Goal: Task Accomplishment & Management: Manage account settings

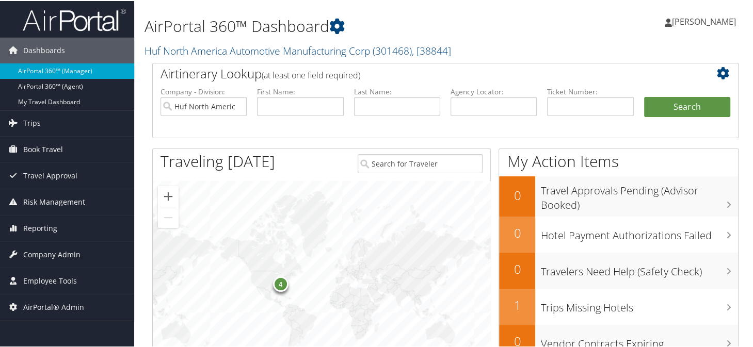
click at [486, 23] on h1 "AirPortal 360™ Dashboard" at bounding box center [344, 25] width 401 height 22
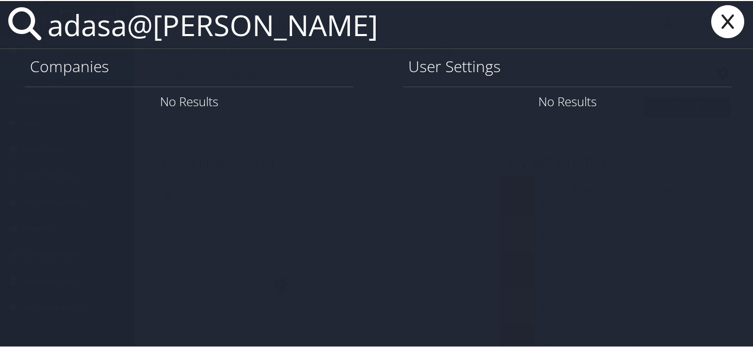
click at [228, 32] on input "adasa@troy" at bounding box center [339, 23] width 592 height 47
click at [79, 25] on input "adasa@troy" at bounding box center [339, 23] width 592 height 47
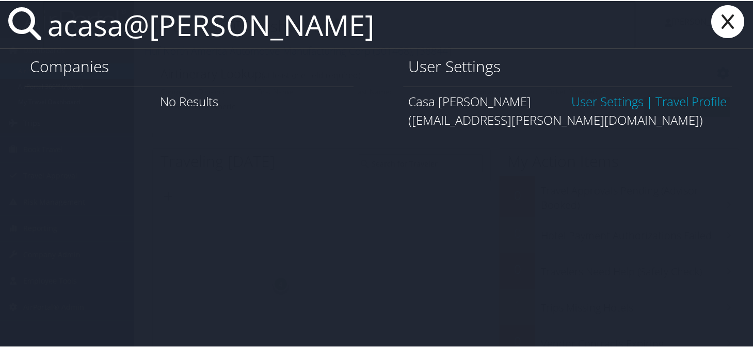
type input "acasa@troy"
click at [587, 101] on link "User Settings" at bounding box center [607, 100] width 72 height 17
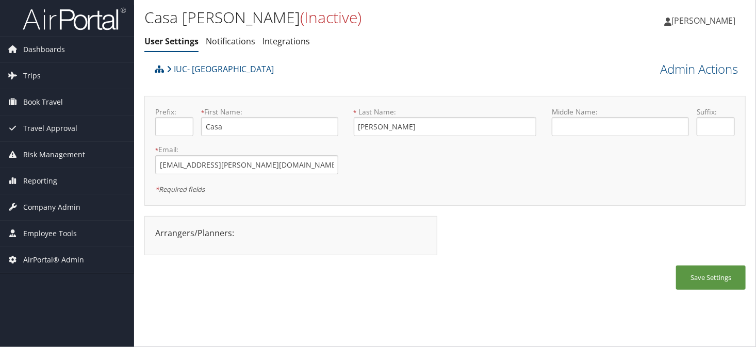
click at [466, 50] on ul "User Settings Notifications Integrations" at bounding box center [344, 42] width 401 height 19
click at [473, 333] on div "Casa Andrew (Inactive) User Settings Notifications Integrations User Settings N…" at bounding box center [445, 173] width 622 height 347
click at [412, 50] on ul "User Settings Notifications Integrations" at bounding box center [344, 42] width 401 height 19
click at [417, 72] on div "IUC- University of Akron" at bounding box center [370, 73] width 436 height 28
click at [53, 207] on span "Company Admin" at bounding box center [51, 208] width 57 height 26
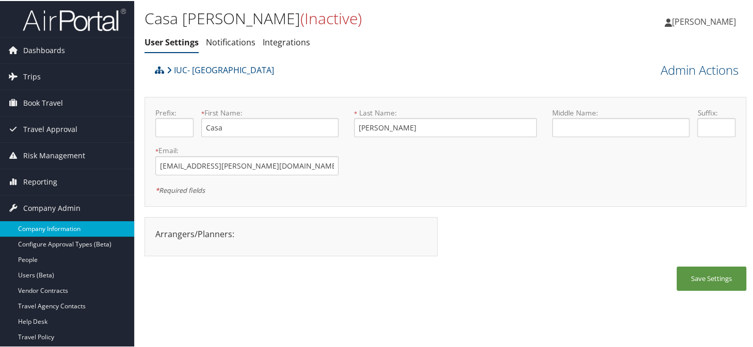
click at [53, 226] on link "Company Information" at bounding box center [67, 227] width 134 height 15
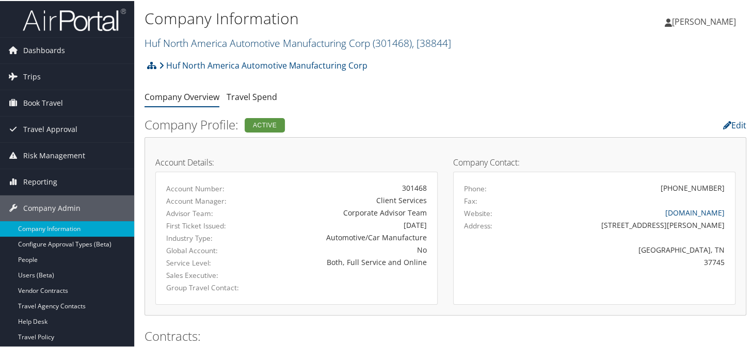
drag, startPoint x: 0, startPoint y: 0, endPoint x: 204, endPoint y: 40, distance: 208.2
click at [204, 40] on link "Huf North America Automotive Manufacturing Corp ( 301468 ) , [ 38844 ]" at bounding box center [297, 42] width 306 height 14
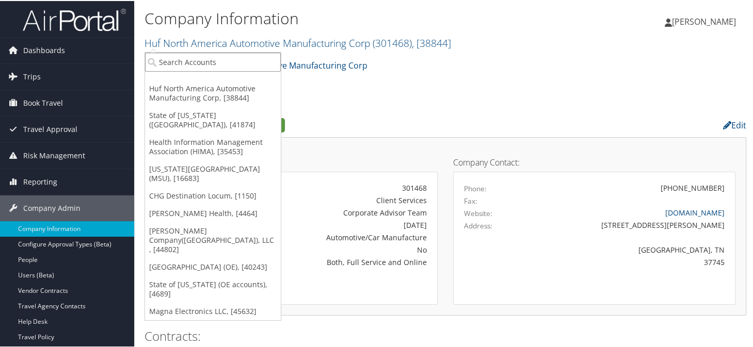
click at [201, 61] on input "search" at bounding box center [213, 61] width 136 height 19
type input "troy"
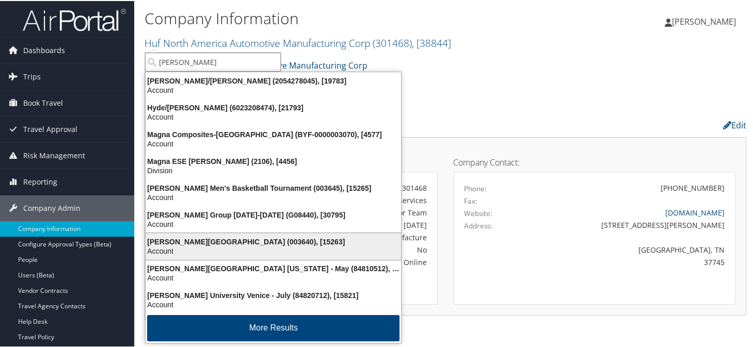
click at [221, 238] on div "Troy University (003640), [15263]" at bounding box center [273, 240] width 268 height 9
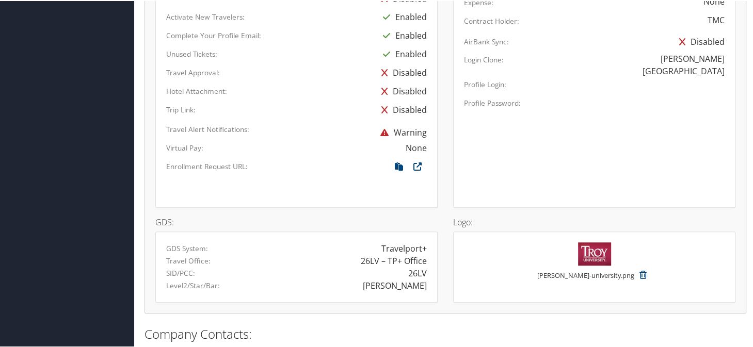
scroll to position [714, 0]
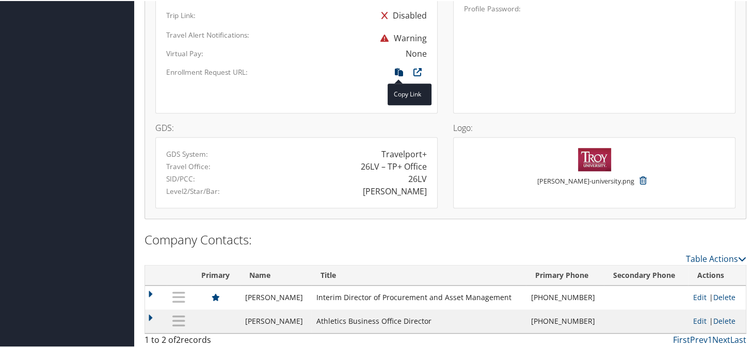
click at [396, 70] on icon at bounding box center [399, 73] width 19 height 13
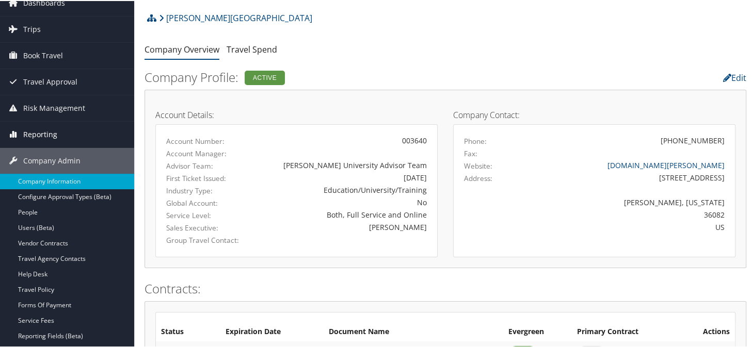
scroll to position [0, 0]
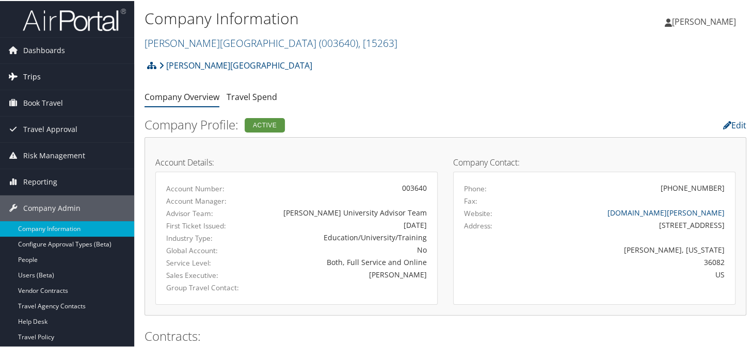
click at [35, 75] on span "Trips" at bounding box center [32, 76] width 18 height 26
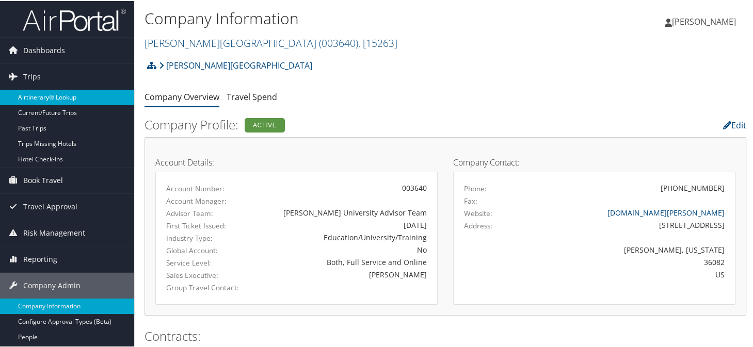
drag, startPoint x: 56, startPoint y: 97, endPoint x: 252, endPoint y: 117, distance: 197.1
click at [56, 98] on link "Airtinerary® Lookup" at bounding box center [67, 96] width 134 height 15
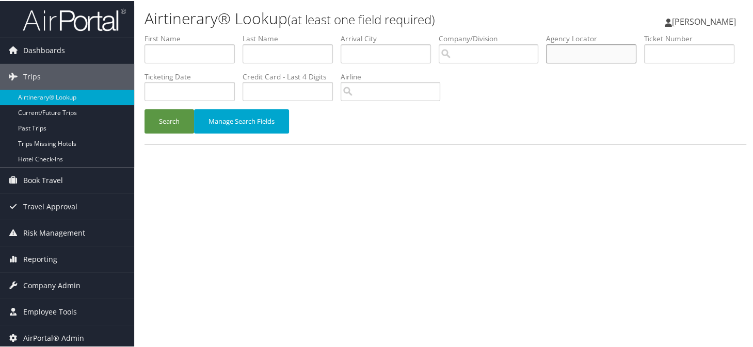
click at [600, 52] on input "text" at bounding box center [591, 52] width 90 height 19
type input "d7sd2m"
click at [144, 108] on button "Search" at bounding box center [169, 120] width 50 height 24
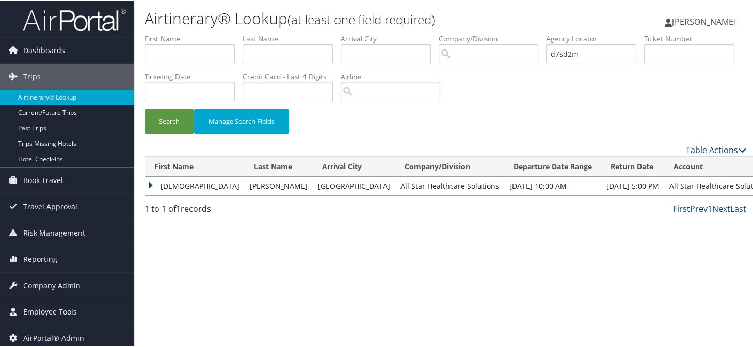
click at [153, 183] on td "ZAHID" at bounding box center [195, 185] width 100 height 19
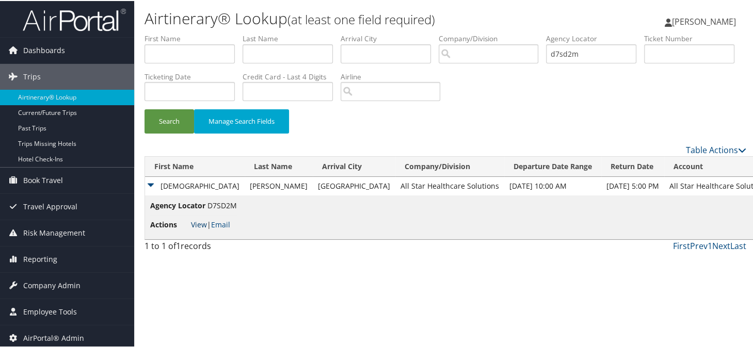
click at [201, 227] on link "View" at bounding box center [199, 224] width 16 height 10
drag, startPoint x: 611, startPoint y: 54, endPoint x: 551, endPoint y: 52, distance: 59.9
click at [551, 33] on ul "First Name Last Name Departure City Arrival City Company/Division Airport/City …" at bounding box center [445, 33] width 602 height 0
type input "d83rsf"
click at [144, 108] on button "Search" at bounding box center [169, 120] width 50 height 24
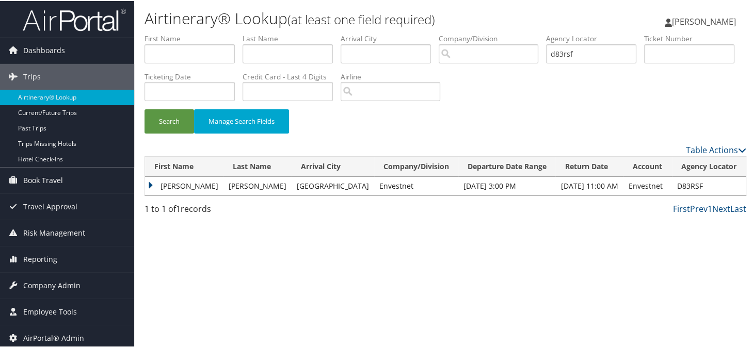
click at [147, 183] on td "ROOPAK" at bounding box center [184, 185] width 78 height 19
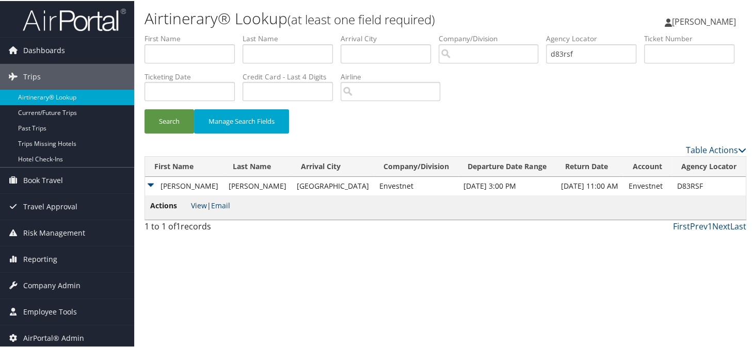
click at [195, 207] on link "View" at bounding box center [199, 205] width 16 height 10
click at [43, 287] on span "Company Admin" at bounding box center [51, 285] width 57 height 26
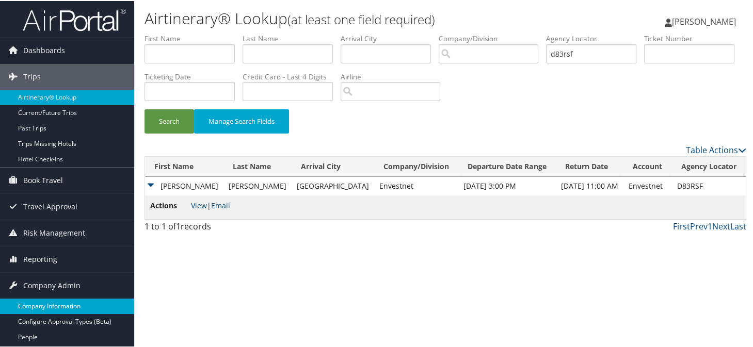
click at [50, 301] on link "Company Information" at bounding box center [67, 305] width 134 height 15
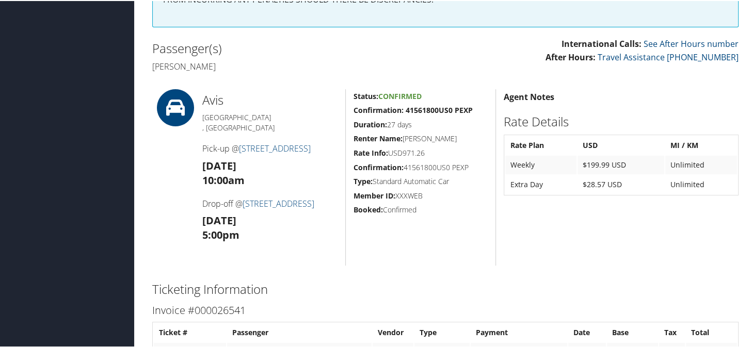
scroll to position [310, 0]
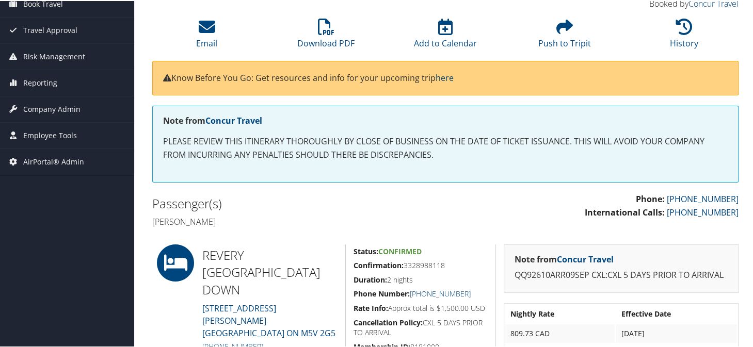
scroll to position [52, 0]
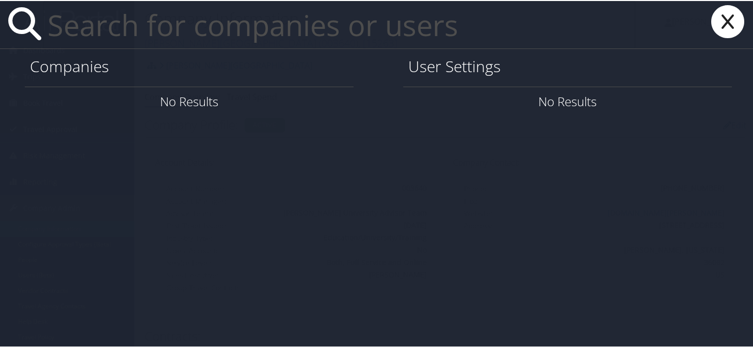
paste input "[EMAIL_ADDRESS][DOMAIN_NAME]"
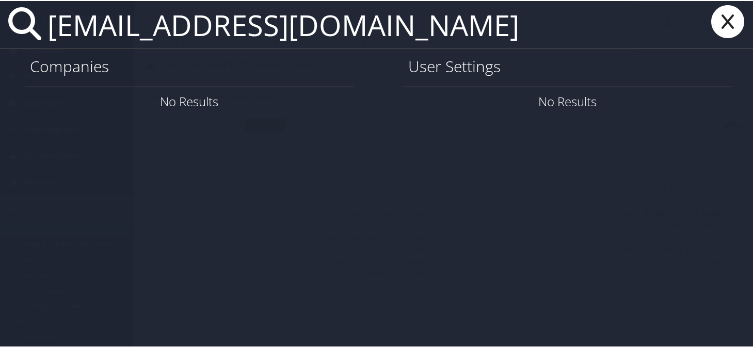
type input "[EMAIL_ADDRESS][DOMAIN_NAME]"
drag, startPoint x: 443, startPoint y: 34, endPoint x: 0, endPoint y: 24, distance: 443.3
click at [2, 30] on div "[EMAIL_ADDRESS][DOMAIN_NAME]" at bounding box center [378, 24] width 756 height 48
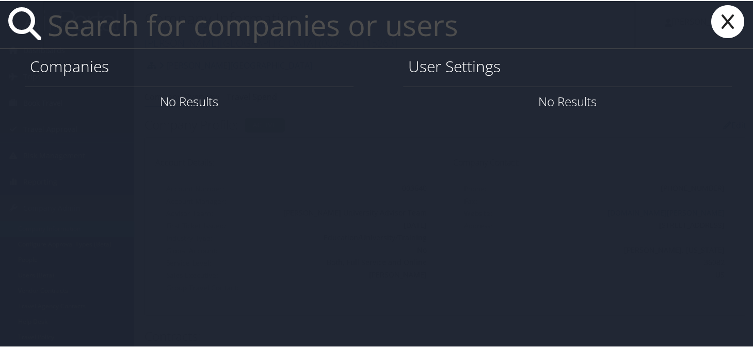
paste input "[EMAIL_ADDRESS][DOMAIN_NAME]"
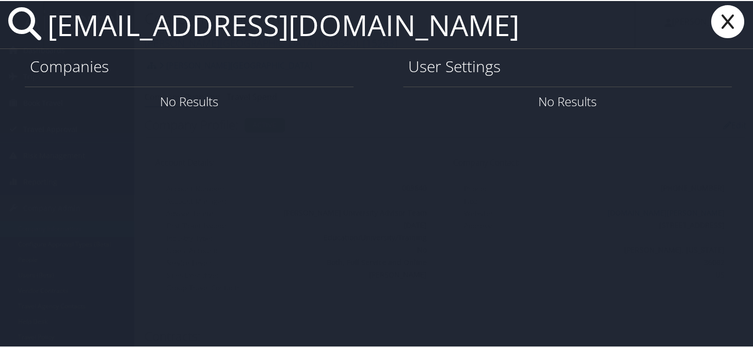
click at [410, 30] on input "[EMAIL_ADDRESS][DOMAIN_NAME]" at bounding box center [339, 23] width 592 height 47
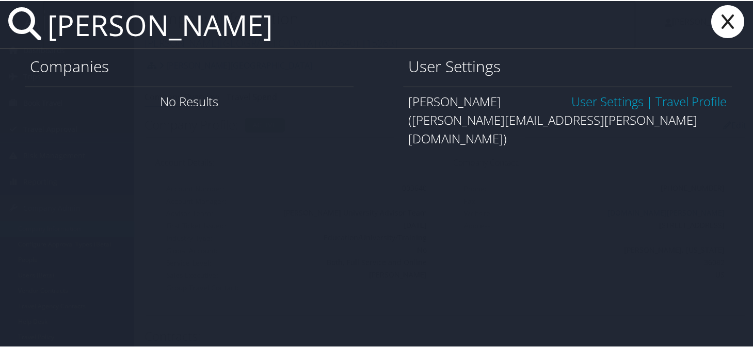
type input "[PERSON_NAME]"
click at [602, 103] on link "User Settings" at bounding box center [607, 100] width 72 height 17
